Goal: Navigation & Orientation: Go to known website

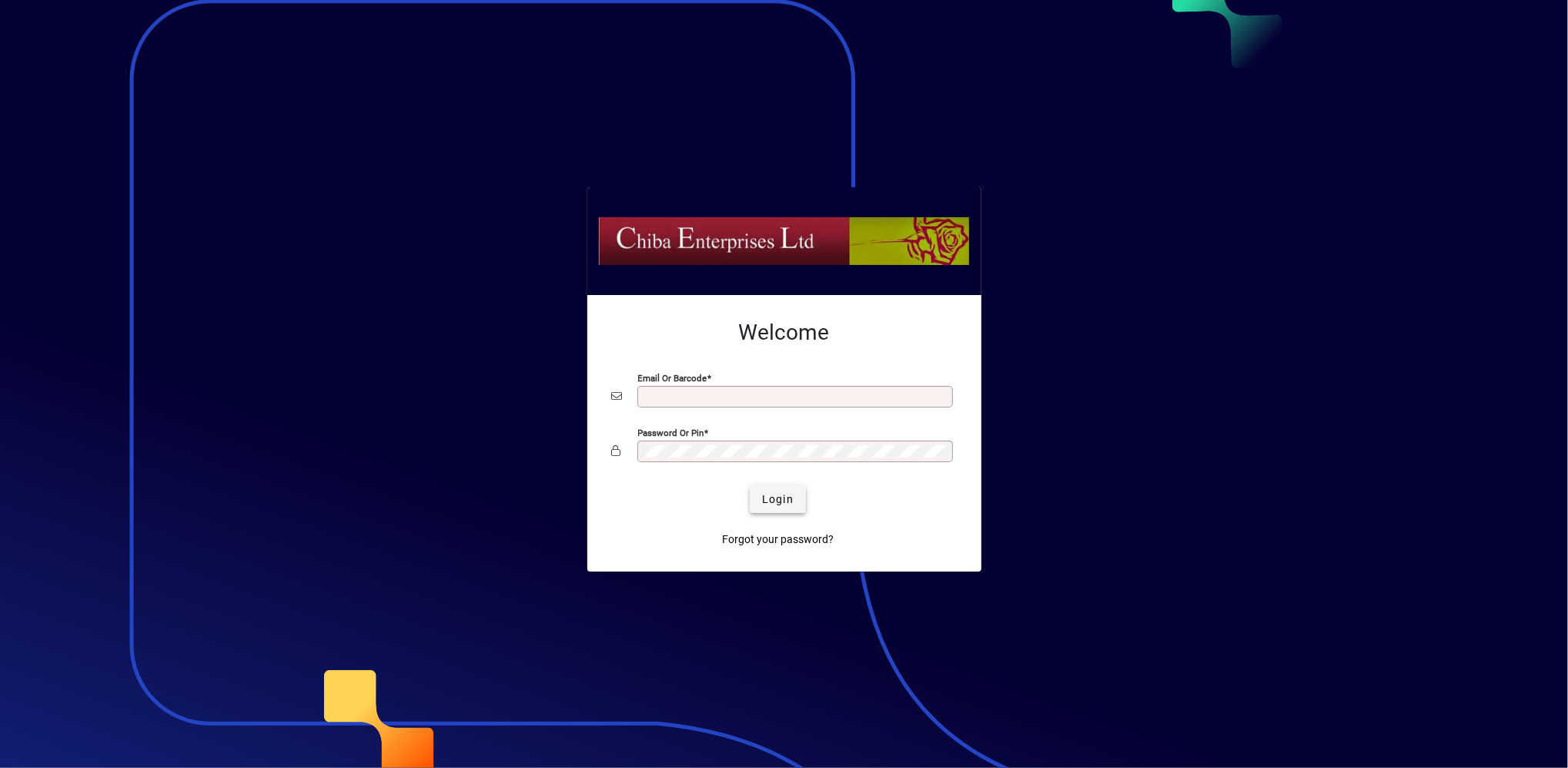
type input "**********"
click at [778, 500] on span "Login" at bounding box center [777, 499] width 31 height 16
